Goal: Task Accomplishment & Management: Manage account settings

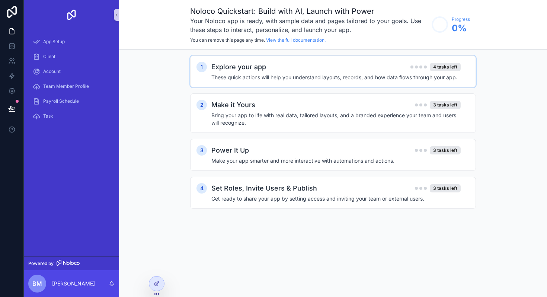
click at [319, 82] on div "1 Explore your app 4 tasks left These quick actions will help you understand la…" at bounding box center [333, 71] width 286 height 32
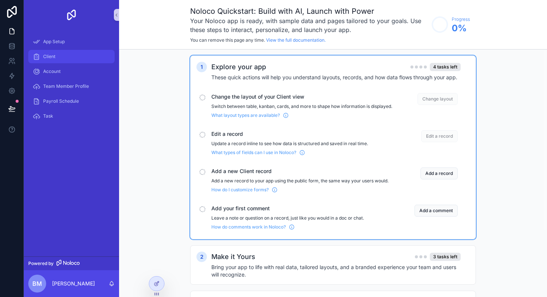
click at [60, 57] on div "Client" at bounding box center [71, 57] width 77 height 12
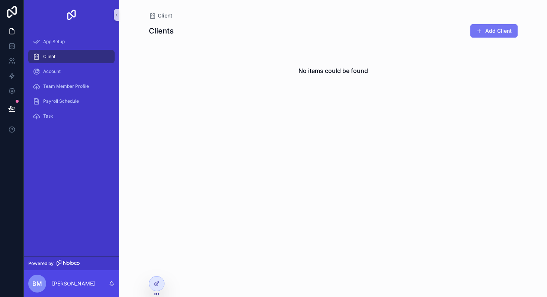
click at [486, 31] on button "Add Client" at bounding box center [493, 30] width 47 height 13
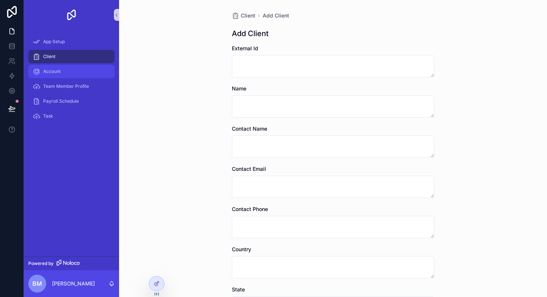
click at [54, 68] on span "Account" at bounding box center [51, 71] width 17 height 6
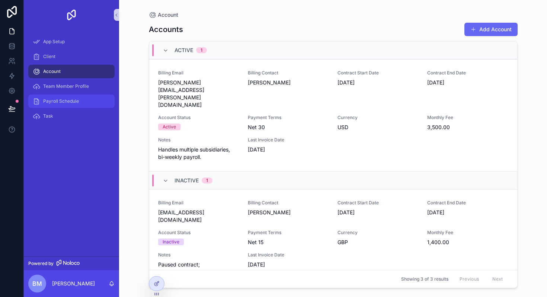
click at [66, 99] on span "Payroll Schedule" at bounding box center [61, 101] width 36 height 6
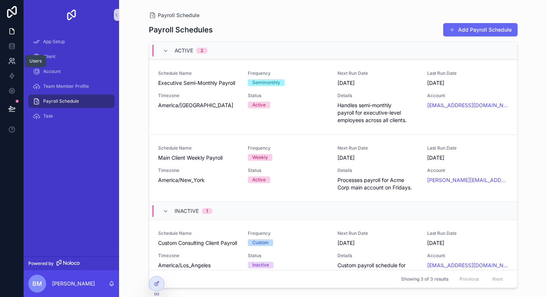
click at [11, 63] on icon at bounding box center [11, 60] width 7 height 7
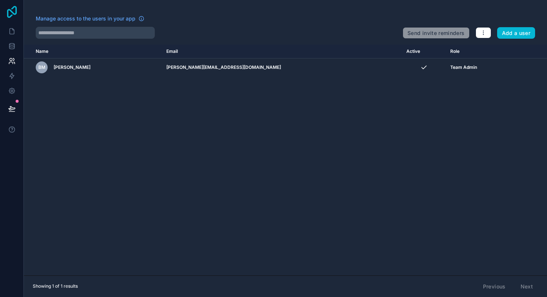
click at [11, 10] on icon at bounding box center [11, 12] width 15 height 12
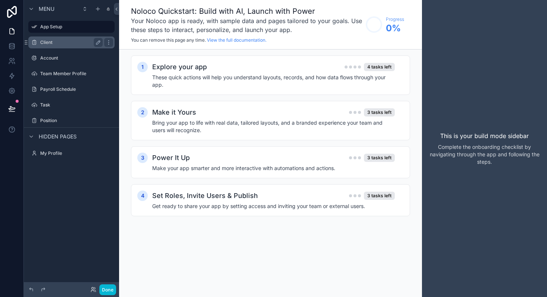
click at [67, 42] on label "Client" at bounding box center [70, 42] width 60 height 6
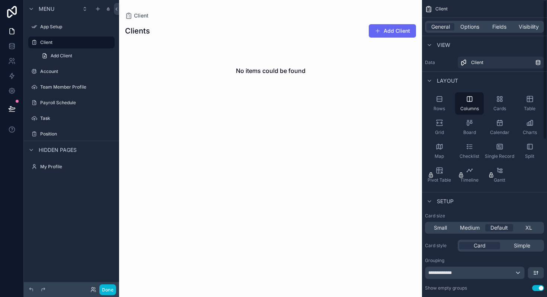
click at [400, 30] on div "scrollable content" at bounding box center [270, 61] width 303 height 123
click at [389, 31] on button "Add Client" at bounding box center [392, 30] width 47 height 13
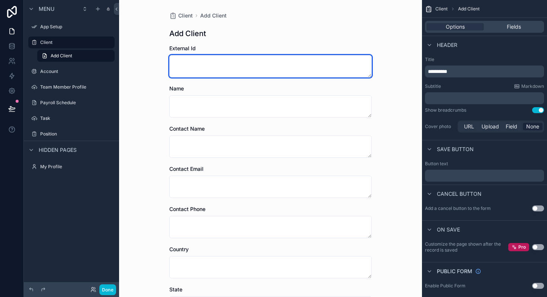
click at [242, 67] on textarea "scrollable content" at bounding box center [270, 66] width 202 height 22
type textarea "*****"
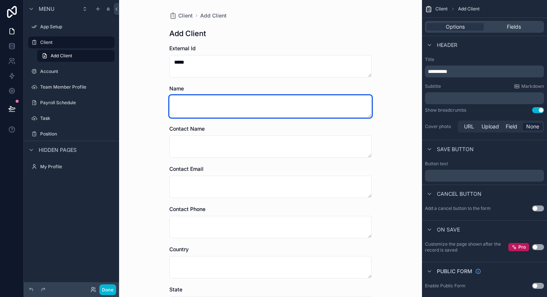
click at [236, 108] on textarea "scrollable content" at bounding box center [270, 106] width 202 height 22
type textarea "**********"
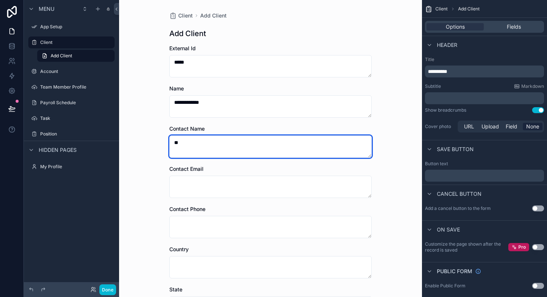
type textarea "*"
type textarea "**********"
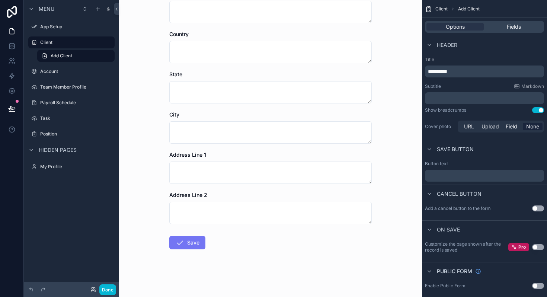
type textarea "**********"
click at [183, 243] on icon "scrollable content" at bounding box center [179, 242] width 9 height 9
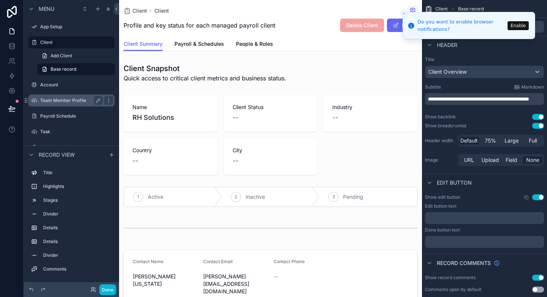
scroll to position [47, 0]
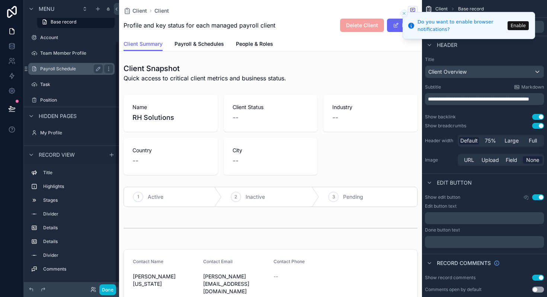
click at [64, 67] on label "Payroll Schedule" at bounding box center [70, 69] width 60 height 6
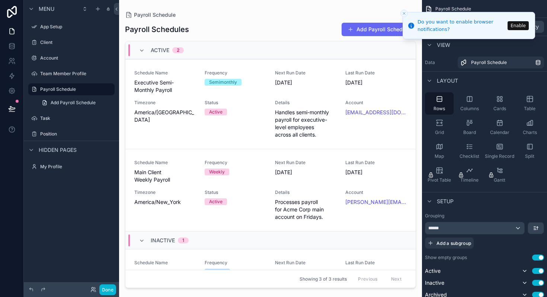
click at [199, 106] on div "scrollable content" at bounding box center [270, 144] width 303 height 288
click at [183, 89] on span "Executive Semi-Monthly Payroll" at bounding box center [164, 86] width 61 height 15
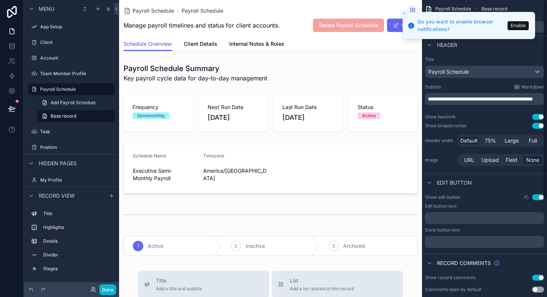
click at [404, 12] on icon "Close toast" at bounding box center [404, 13] width 4 height 4
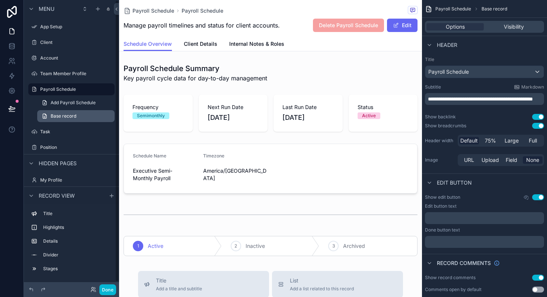
scroll to position [6, 0]
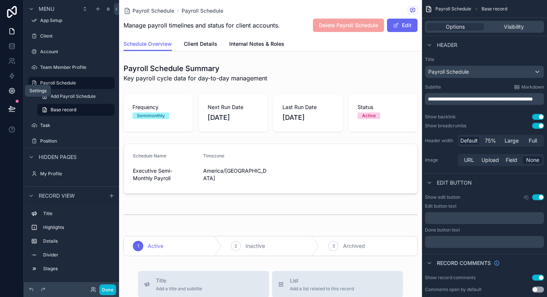
click at [11, 91] on icon at bounding box center [11, 90] width 7 height 7
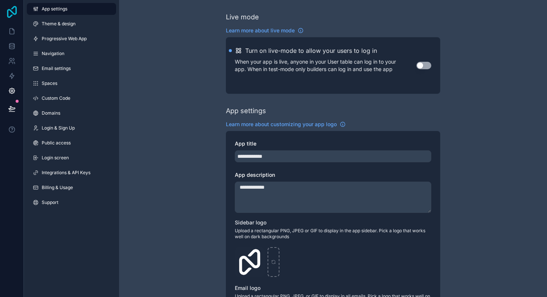
click at [12, 15] on icon at bounding box center [12, 12] width 10 height 12
click at [60, 155] on span "Login screen" at bounding box center [55, 158] width 27 height 6
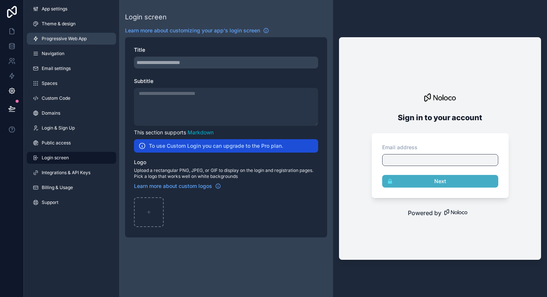
click at [63, 39] on span "Progressive Web App" at bounding box center [64, 39] width 45 height 6
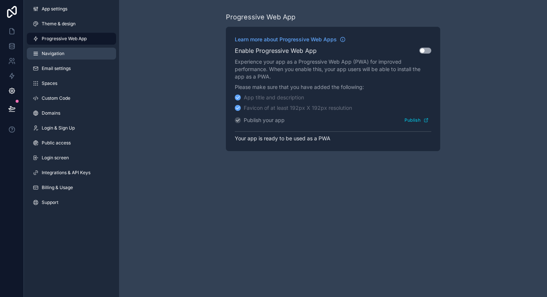
click at [62, 55] on span "Navigation" at bounding box center [53, 54] width 23 height 6
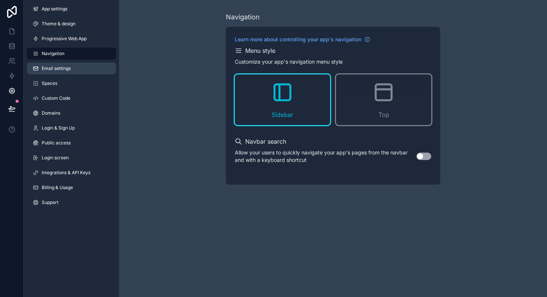
click at [62, 70] on span "Email settings" at bounding box center [56, 68] width 29 height 6
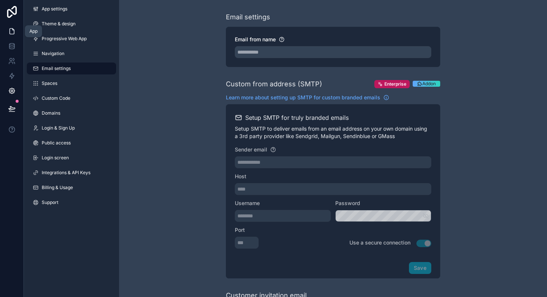
click at [11, 29] on icon at bounding box center [11, 31] width 7 height 7
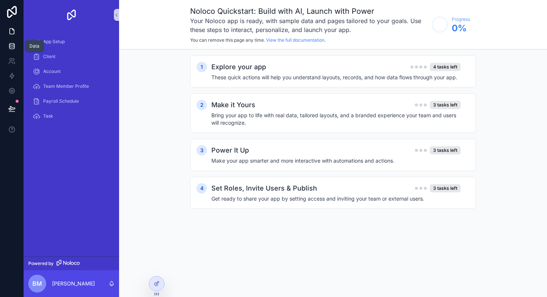
click at [13, 45] on icon at bounding box center [11, 45] width 5 height 2
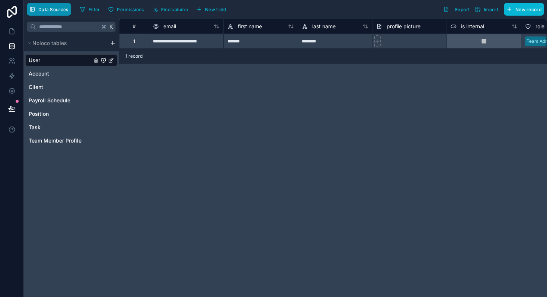
click at [49, 8] on span "Data Sources" at bounding box center [53, 10] width 30 height 6
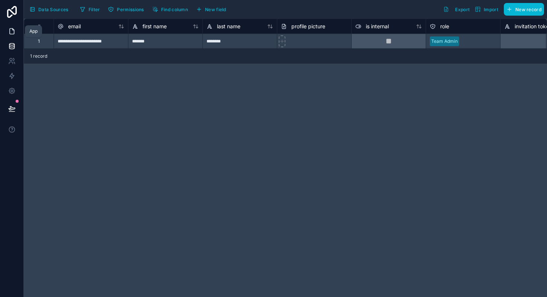
click at [11, 33] on icon at bounding box center [11, 31] width 7 height 7
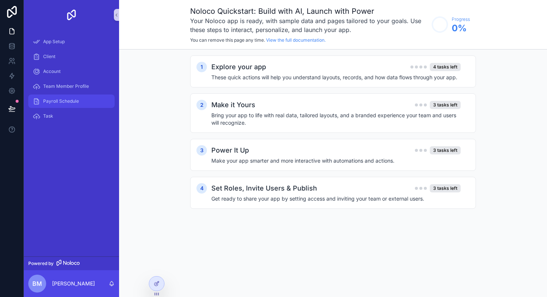
click at [66, 102] on span "Payroll Schedule" at bounding box center [61, 101] width 36 height 6
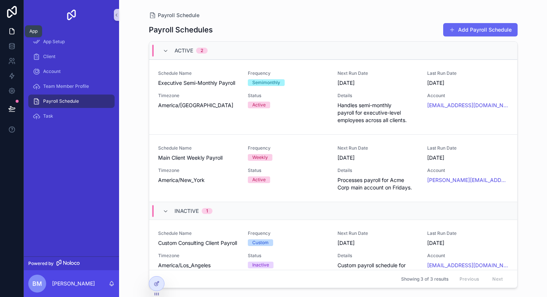
click at [12, 31] on icon at bounding box center [11, 31] width 7 height 7
click at [10, 48] on icon at bounding box center [11, 47] width 5 height 3
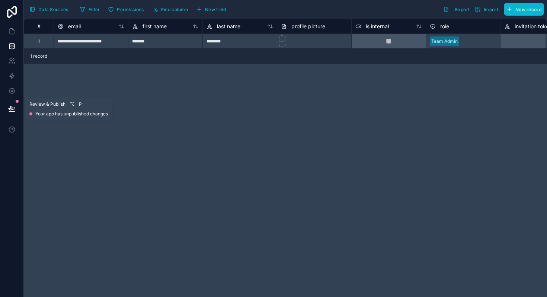
click at [48, 110] on div "Review & Publish ⌥ P Your app has unpublished changes" at bounding box center [68, 108] width 79 height 16
click at [10, 108] on icon at bounding box center [11, 108] width 7 height 7
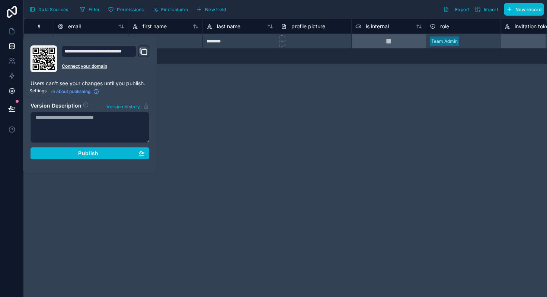
click at [10, 89] on icon at bounding box center [12, 91] width 6 height 6
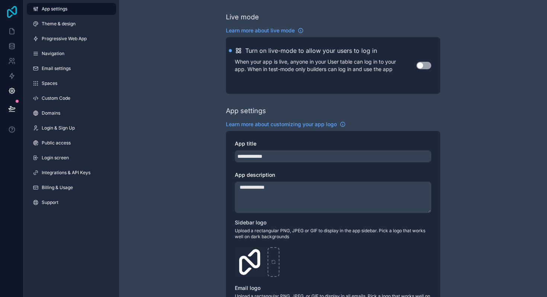
click at [10, 13] on icon at bounding box center [11, 12] width 15 height 12
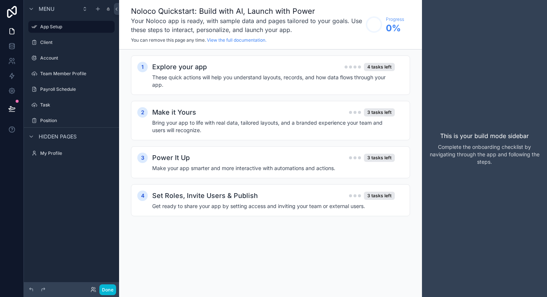
click at [498, 185] on div "This is your build mode sidebar Complete the onboarding checklist by navigating…" at bounding box center [484, 148] width 125 height 297
click at [282, 76] on h4 "These quick actions will help you understand layouts, records, and how data flo…" at bounding box center [273, 81] width 243 height 15
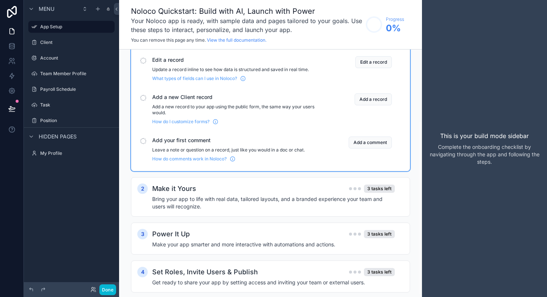
scroll to position [104, 0]
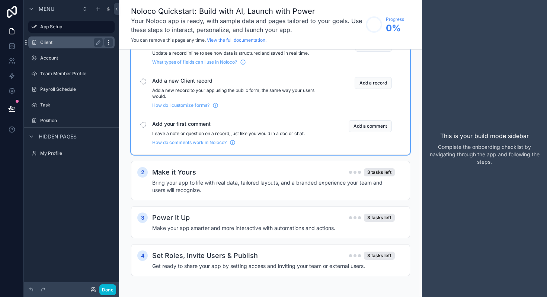
click at [109, 42] on icon "scrollable content" at bounding box center [108, 42] width 0 height 0
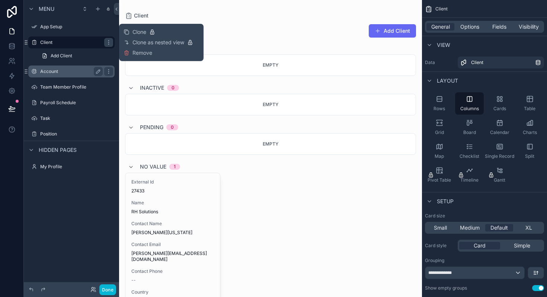
click at [68, 72] on label "Account" at bounding box center [70, 71] width 60 height 6
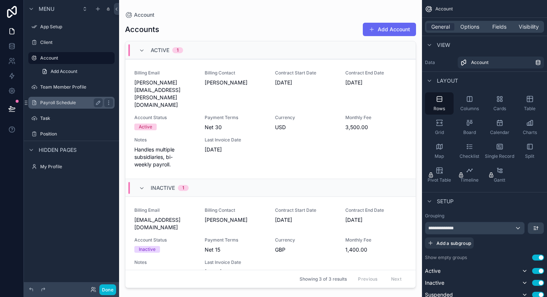
click at [65, 102] on label "Payroll Schedule" at bounding box center [70, 103] width 60 height 6
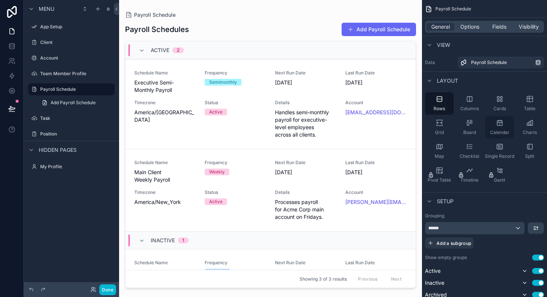
click at [500, 121] on icon "scrollable content" at bounding box center [499, 123] width 5 height 5
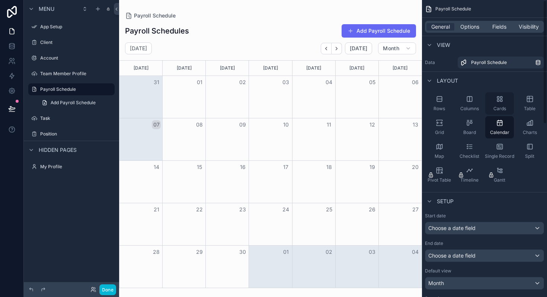
click at [500, 100] on icon "scrollable content" at bounding box center [501, 101] width 2 height 2
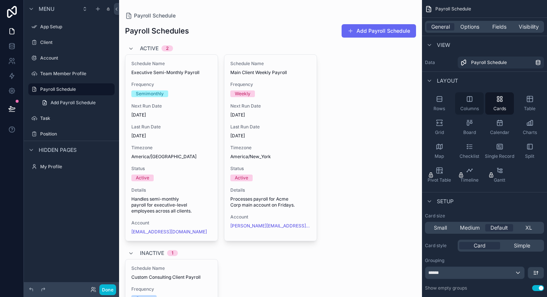
click at [471, 97] on icon "scrollable content" at bounding box center [469, 98] width 7 height 7
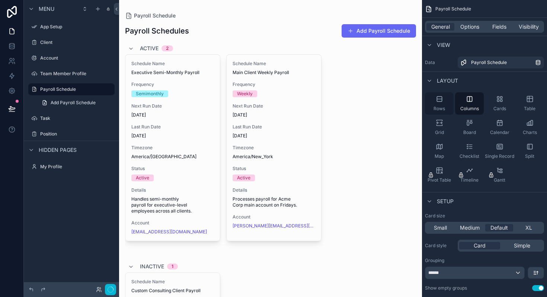
click at [440, 101] on icon "scrollable content" at bounding box center [439, 98] width 5 height 5
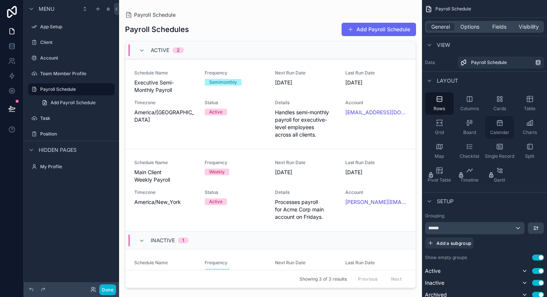
click at [498, 125] on icon "scrollable content" at bounding box center [499, 122] width 7 height 7
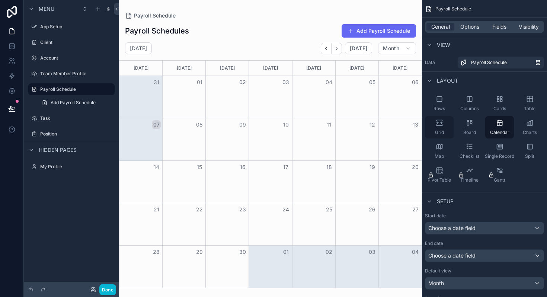
click at [440, 125] on icon "scrollable content" at bounding box center [440, 125] width 6 height 1
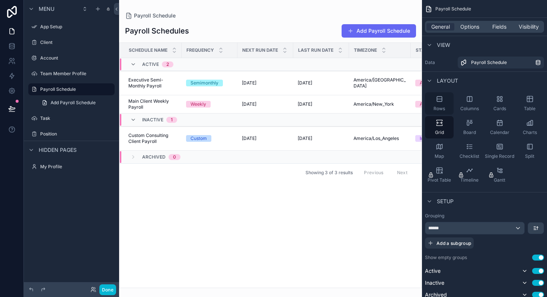
click at [439, 105] on div "Rows" at bounding box center [439, 103] width 29 height 22
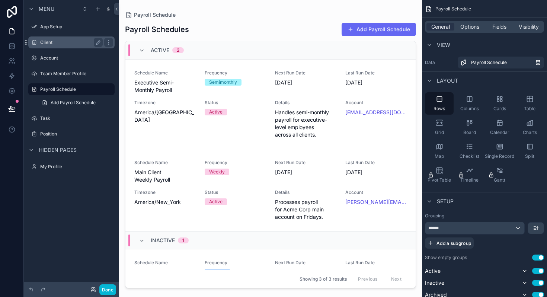
click at [49, 40] on label "Client" at bounding box center [70, 42] width 60 height 6
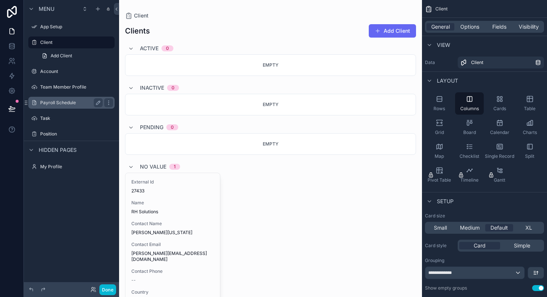
click at [55, 103] on label "Payroll Schedule" at bounding box center [70, 103] width 60 height 6
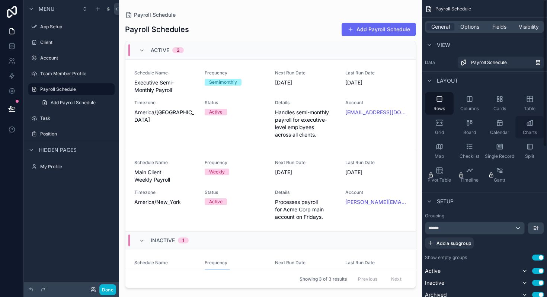
drag, startPoint x: 499, startPoint y: 128, endPoint x: 515, endPoint y: 130, distance: 16.2
click at [515, 130] on div "Rows Columns Cards Table Grid Board Calendar Charts Map Checklist Single Record…" at bounding box center [484, 139] width 125 height 100
drag, startPoint x: 500, startPoint y: 126, endPoint x: 479, endPoint y: 84, distance: 46.9
click at [480, 87] on div "**********" at bounding box center [484, 294] width 125 height 589
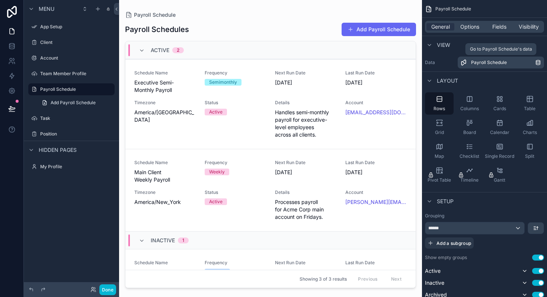
click at [536, 64] on icon "scrollable content" at bounding box center [538, 64] width 4 height 2
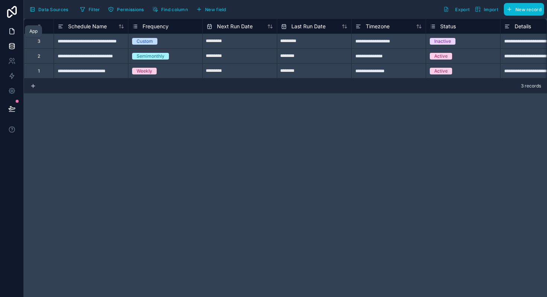
click at [12, 31] on icon at bounding box center [11, 31] width 7 height 7
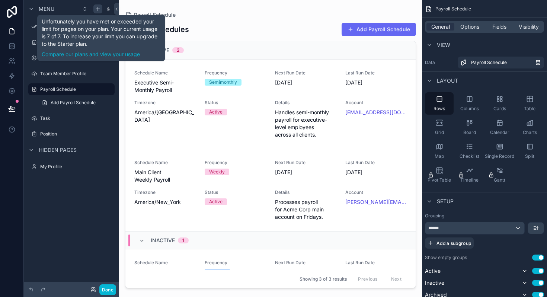
click at [98, 8] on icon "scrollable content" at bounding box center [98, 9] width 6 height 6
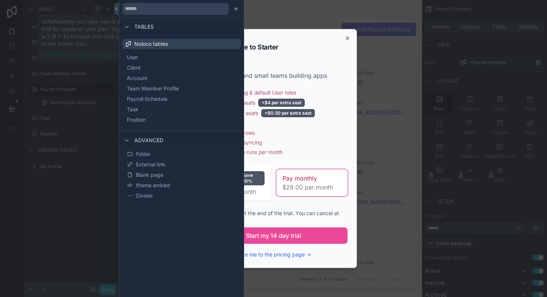
click at [309, 49] on div "Upgrade to Starter" at bounding box center [273, 47] width 148 height 18
click at [348, 36] on icon "button" at bounding box center [348, 38] width 6 height 6
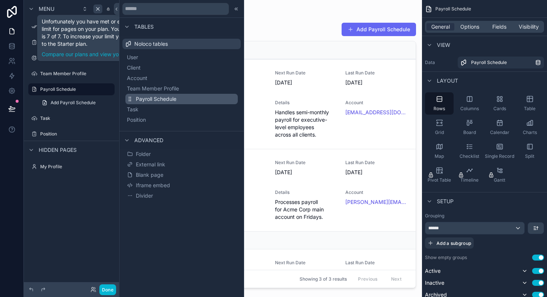
click at [166, 97] on span "Payroll Schedule" at bounding box center [156, 98] width 41 height 7
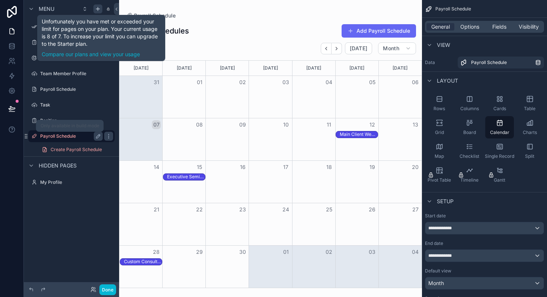
click at [49, 137] on label "Payroll Schedule" at bounding box center [70, 136] width 60 height 6
click at [252, 20] on div "scrollable content" at bounding box center [270, 148] width 303 height 297
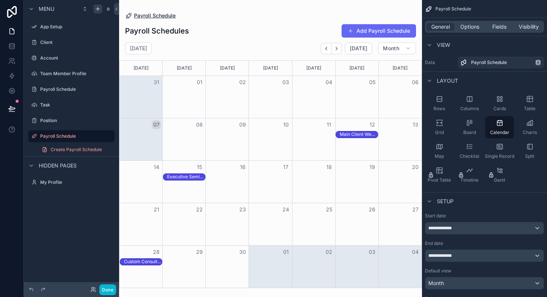
click at [151, 14] on span "Payroll Schedule" at bounding box center [155, 15] width 42 height 7
click at [65, 133] on label "Payroll Schedule" at bounding box center [70, 136] width 60 height 6
click at [60, 138] on label "Payroll Schedule" at bounding box center [70, 136] width 60 height 6
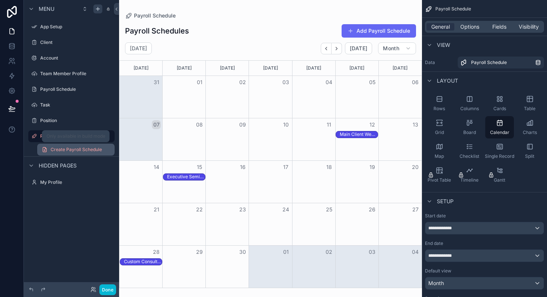
click at [67, 148] on span "Create Payroll Schedule" at bounding box center [76, 150] width 51 height 6
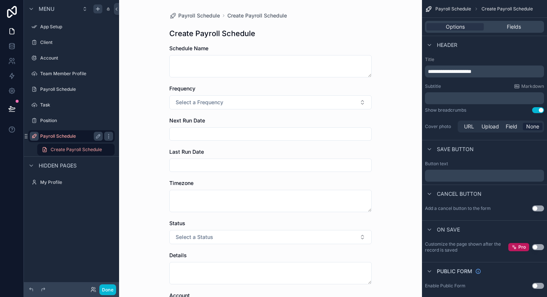
click at [36, 135] on icon "scrollable content" at bounding box center [34, 136] width 6 height 6
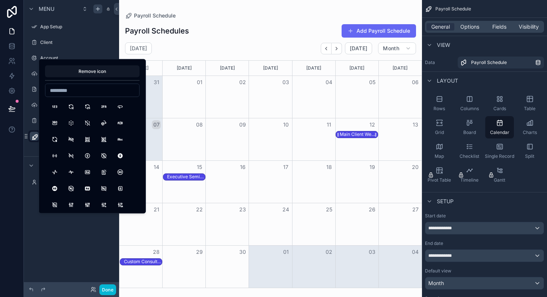
click at [356, 132] on div "Main Client Weekly Payroll" at bounding box center [359, 134] width 38 height 6
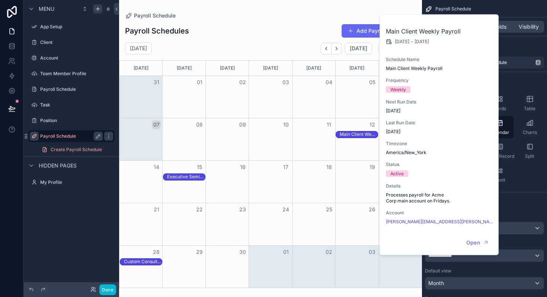
click at [322, 25] on div "Payroll Schedules Add Payroll Schedule" at bounding box center [270, 31] width 291 height 14
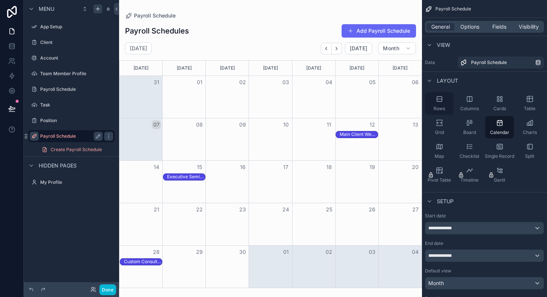
click at [440, 97] on icon "scrollable content" at bounding box center [439, 98] width 7 height 7
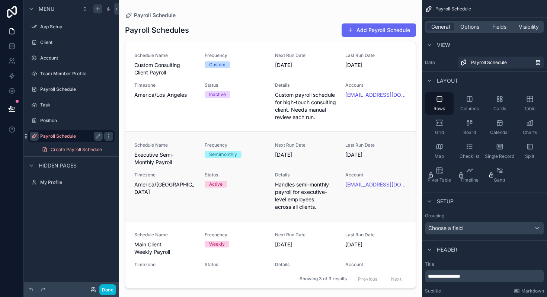
scroll to position [33, 0]
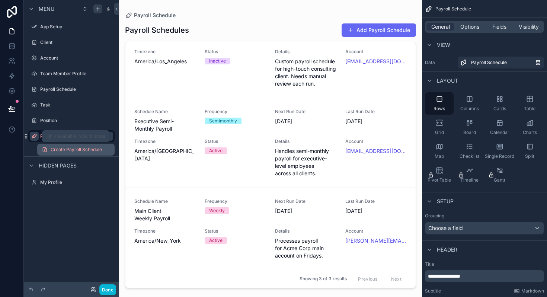
click at [62, 149] on span "Create Payroll Schedule" at bounding box center [76, 150] width 51 height 6
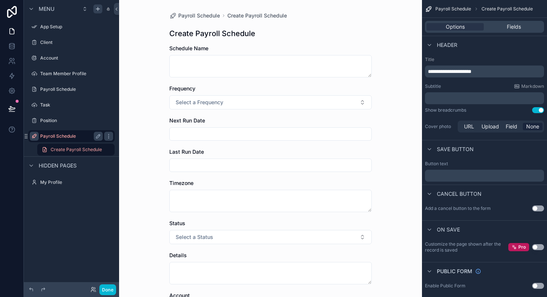
scroll to position [91, 0]
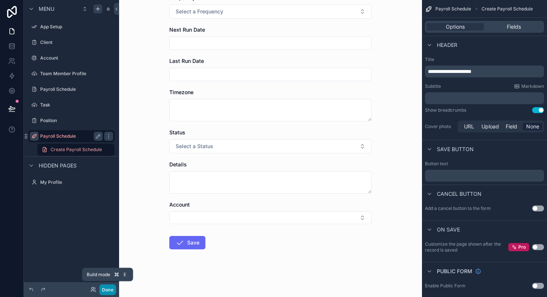
click at [108, 287] on button "Done" at bounding box center [107, 289] width 17 height 11
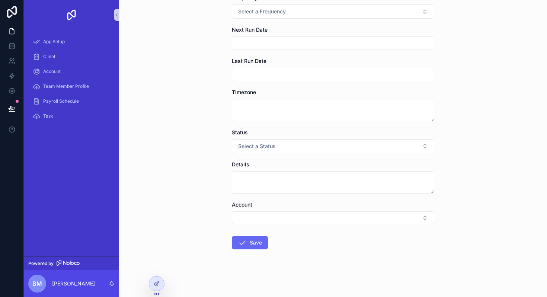
scroll to position [0, 0]
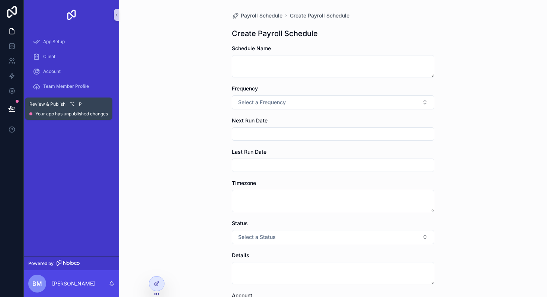
click at [9, 109] on icon at bounding box center [12, 108] width 6 height 4
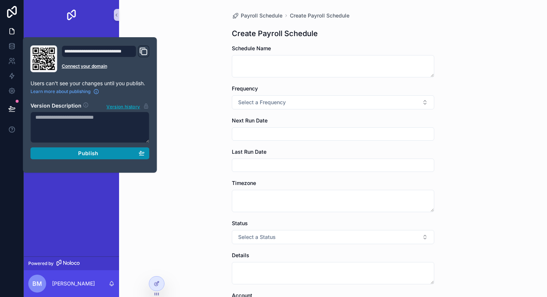
click at [87, 154] on span "Publish" at bounding box center [88, 153] width 20 height 7
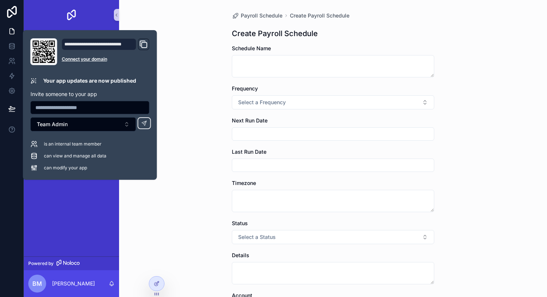
click at [143, 46] on icon "Domain and Custom Link" at bounding box center [143, 44] width 9 height 9
click at [12, 93] on icon at bounding box center [12, 91] width 6 height 6
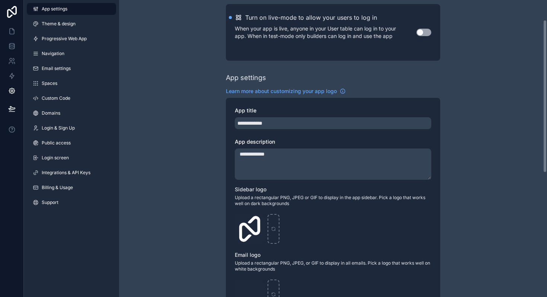
scroll to position [40, 0]
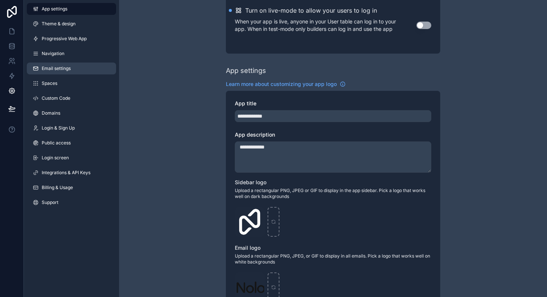
click at [63, 67] on span "Email settings" at bounding box center [56, 68] width 29 height 6
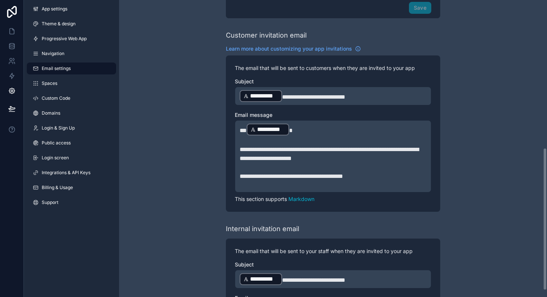
scroll to position [320, 0]
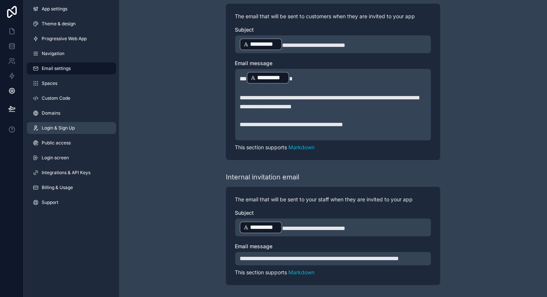
click at [67, 131] on span "Login & Sign Up" at bounding box center [58, 128] width 33 height 6
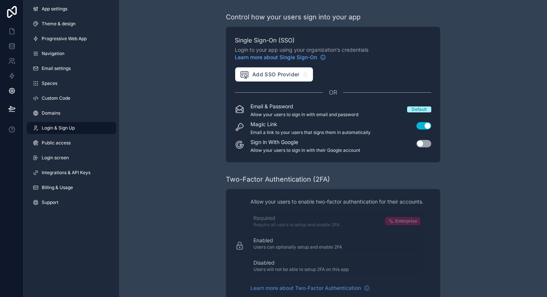
scroll to position [89, 0]
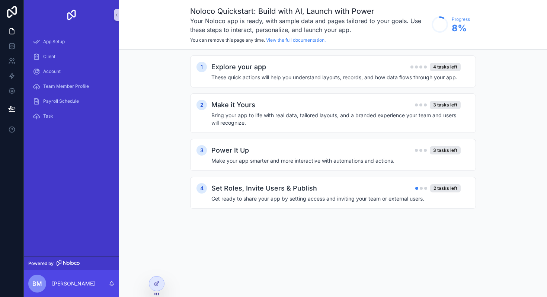
click at [156, 115] on div "1 Explore your app 4 tasks left These quick actions will help you understand la…" at bounding box center [333, 139] width 428 height 180
click at [81, 284] on p "[PERSON_NAME]" at bounding box center [73, 283] width 43 height 7
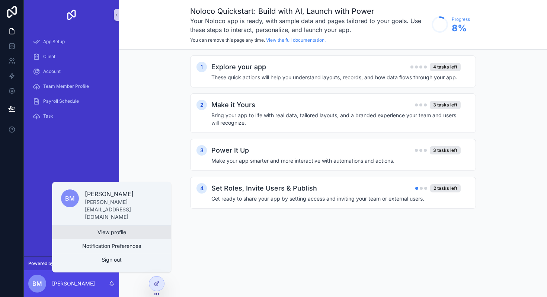
click at [106, 234] on link "View profile" at bounding box center [111, 232] width 119 height 13
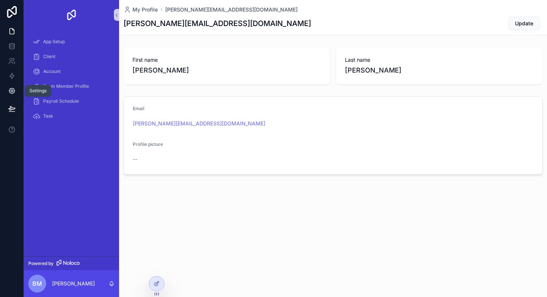
click at [15, 92] on icon at bounding box center [11, 90] width 7 height 7
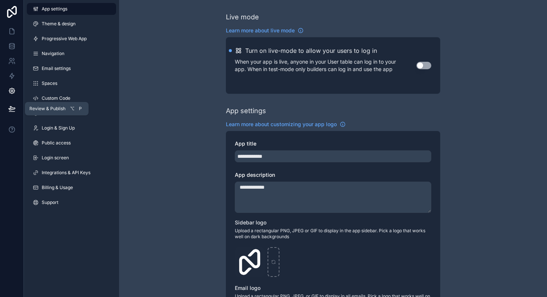
click at [11, 109] on icon at bounding box center [12, 108] width 6 height 4
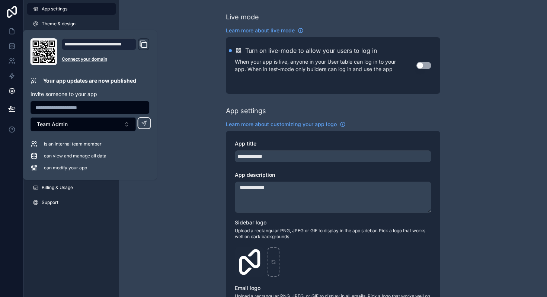
click at [83, 105] on input "text" at bounding box center [90, 107] width 118 height 10
click at [54, 108] on input "**********" at bounding box center [90, 107] width 118 height 10
type input "**********"
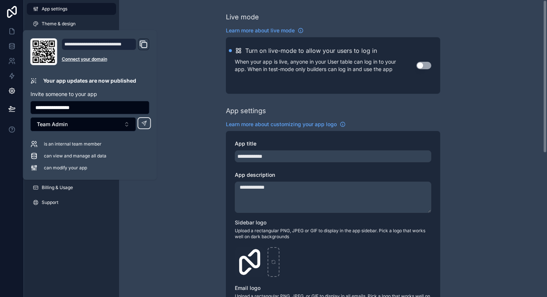
click at [184, 103] on div "**********" at bounding box center [333, 288] width 428 height 576
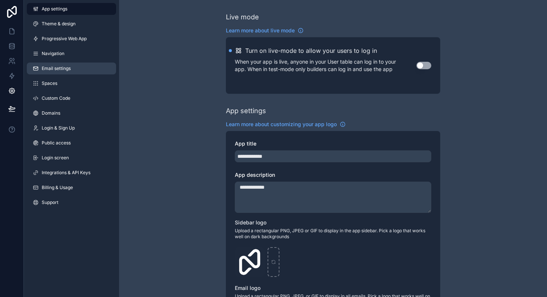
click at [66, 69] on span "Email settings" at bounding box center [56, 68] width 29 height 6
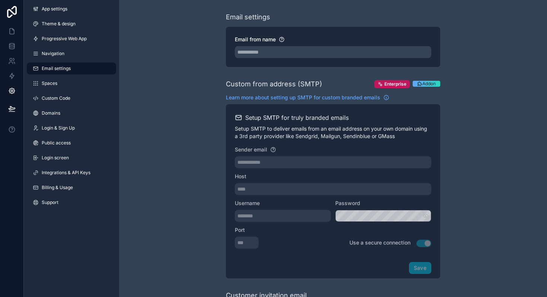
click at [22, 237] on div at bounding box center [12, 148] width 24 height 297
click at [9, 27] on link at bounding box center [11, 31] width 23 height 15
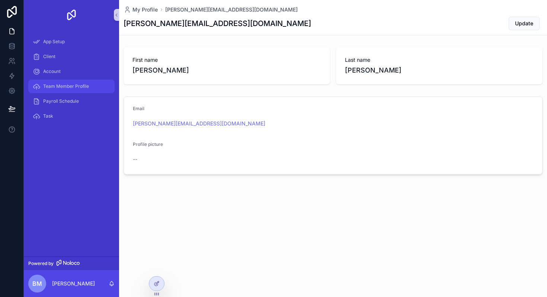
click at [72, 91] on div "Team Member Profile" at bounding box center [71, 86] width 77 height 12
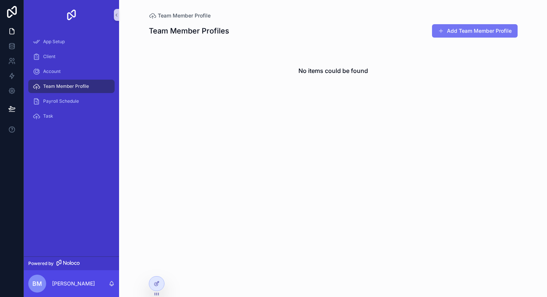
click at [453, 33] on button "Add Team Member Profile" at bounding box center [475, 30] width 86 height 13
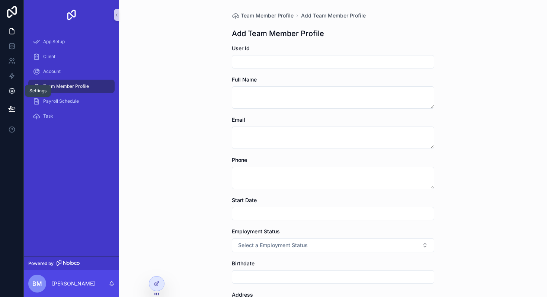
click at [9, 91] on icon at bounding box center [12, 91] width 6 height 6
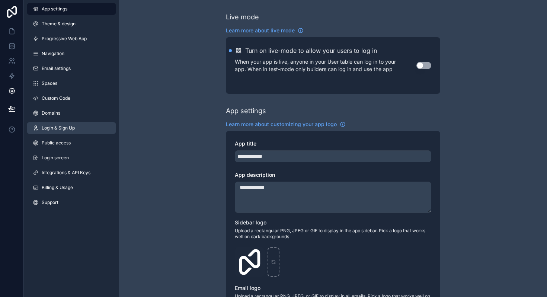
click at [62, 130] on span "Login & Sign Up" at bounding box center [58, 128] width 33 height 6
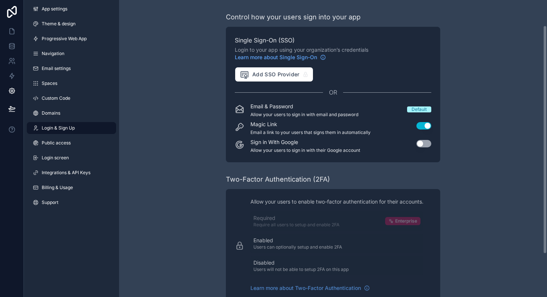
scroll to position [89, 0]
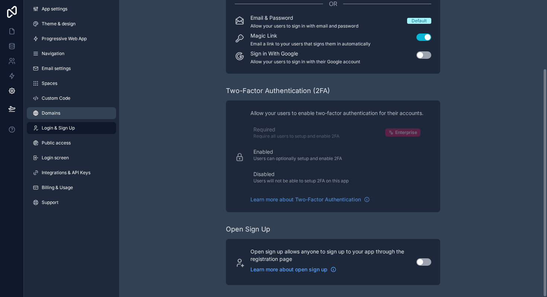
click at [63, 109] on link "Domains" at bounding box center [71, 113] width 89 height 12
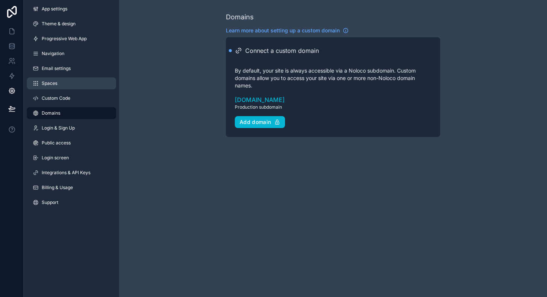
click at [63, 82] on link "Spaces" at bounding box center [71, 83] width 89 height 12
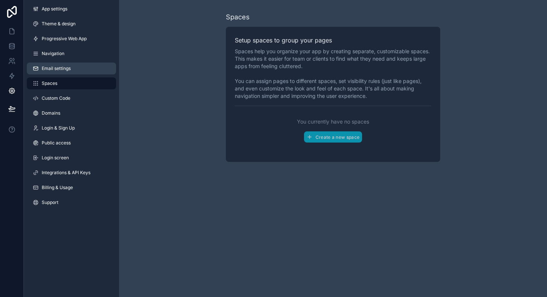
click at [66, 66] on span "Email settings" at bounding box center [56, 68] width 29 height 6
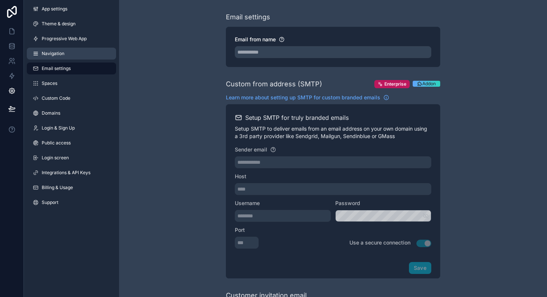
click at [59, 51] on span "Navigation" at bounding box center [53, 54] width 23 height 6
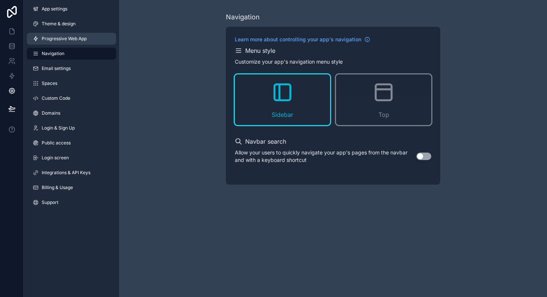
click at [60, 40] on span "Progressive Web App" at bounding box center [64, 39] width 45 height 6
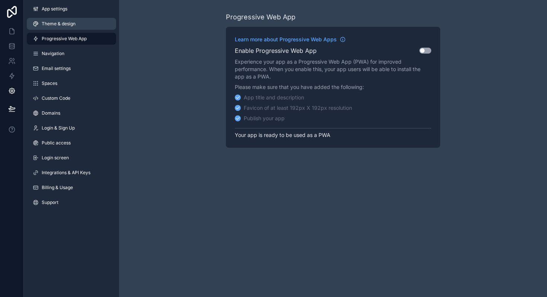
click at [61, 21] on span "Theme & design" at bounding box center [59, 24] width 34 height 6
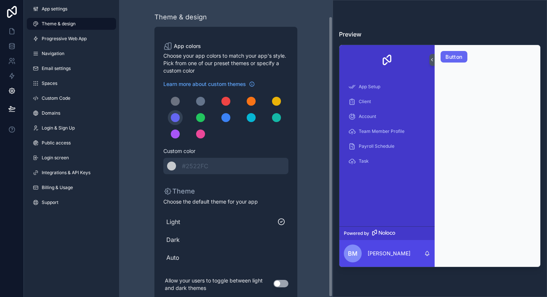
scroll to position [17, 0]
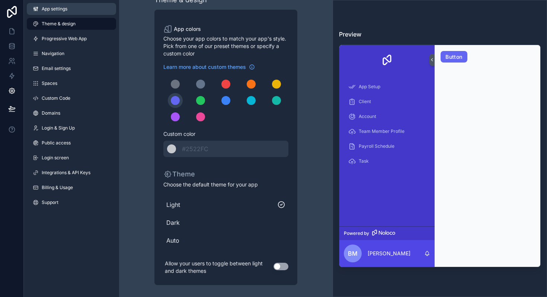
click at [60, 6] on span "App settings" at bounding box center [55, 9] width 26 height 6
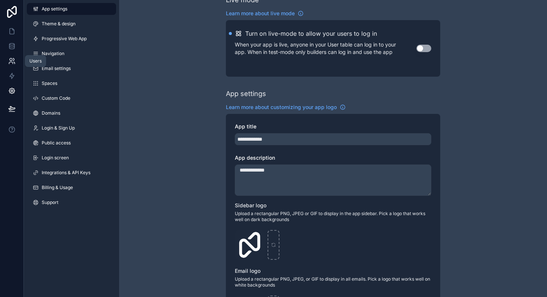
click at [13, 64] on icon at bounding box center [11, 60] width 7 height 7
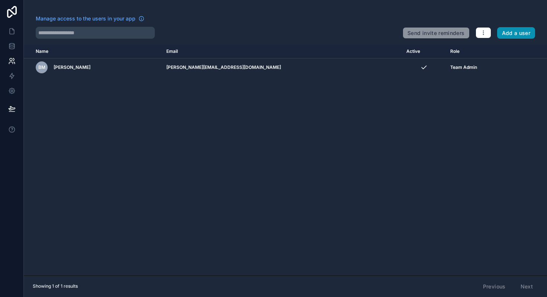
click at [512, 34] on button "Add a user" at bounding box center [516, 33] width 38 height 12
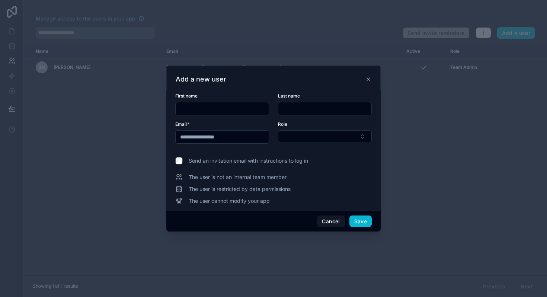
click at [210, 106] on input "text" at bounding box center [222, 108] width 93 height 10
type input "*"
type input "******"
type input "*******"
click at [345, 159] on label "Send an invitation email with instructions to log in" at bounding box center [273, 160] width 196 height 7
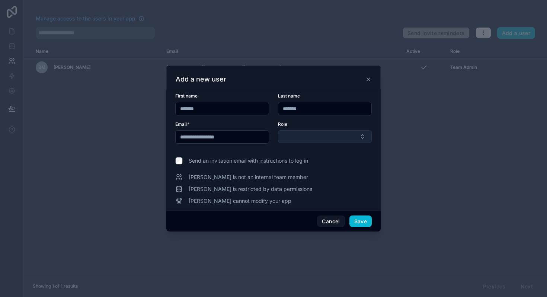
click at [345, 134] on button "Select Button" at bounding box center [325, 136] width 94 height 13
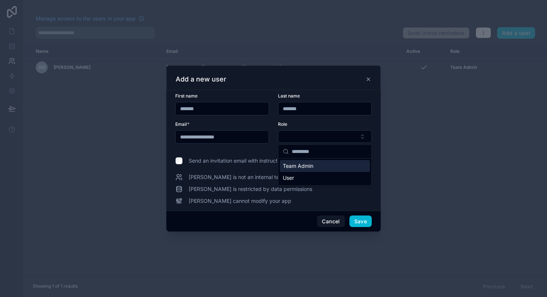
click at [319, 168] on div "Team Admin" at bounding box center [325, 166] width 90 height 12
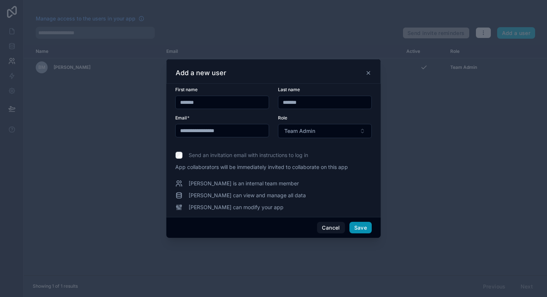
click at [362, 230] on button "Save" at bounding box center [360, 228] width 22 height 12
